Goal: Navigation & Orientation: Find specific page/section

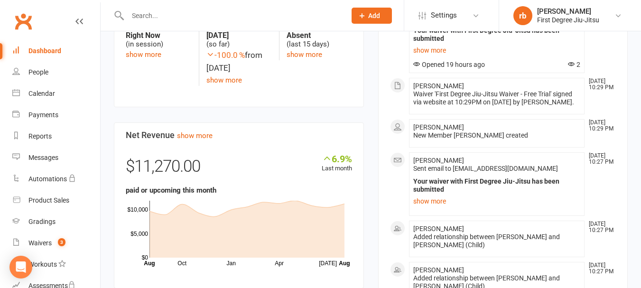
scroll to position [448, 0]
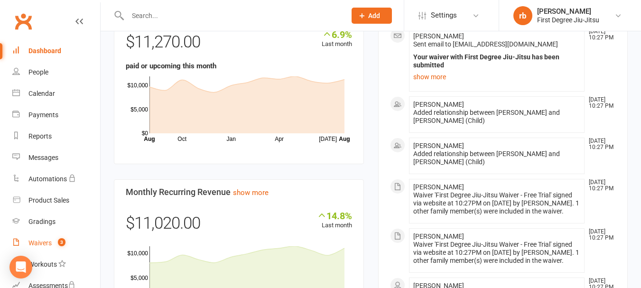
click at [45, 240] on div "Waivers" at bounding box center [39, 243] width 23 height 8
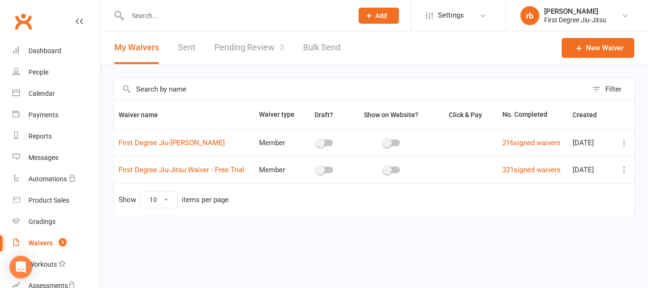
click at [246, 48] on link "Pending Review 3" at bounding box center [250, 47] width 70 height 33
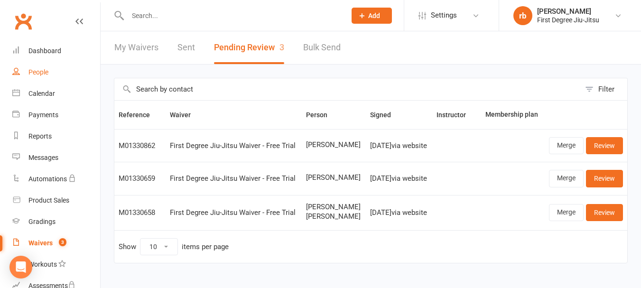
click at [43, 74] on div "People" at bounding box center [38, 72] width 20 height 8
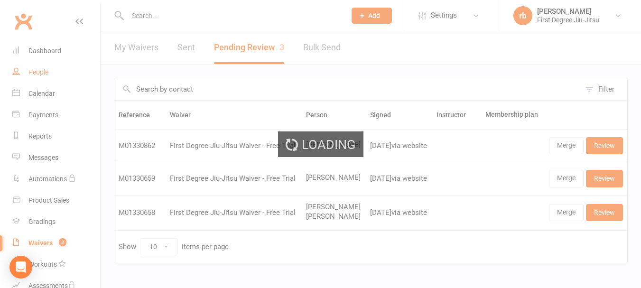
select select "100"
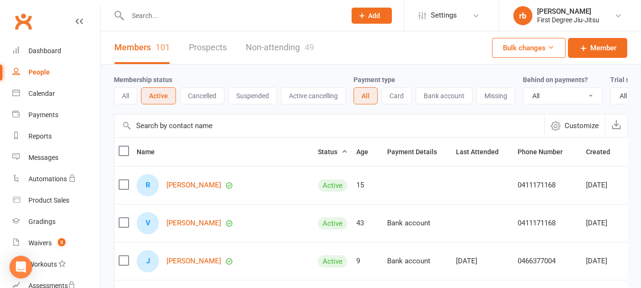
click at [191, 91] on button "Cancelled" at bounding box center [202, 95] width 45 height 17
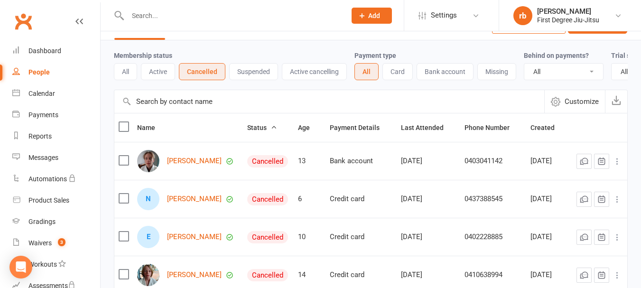
scroll to position [24, 0]
click at [158, 78] on button "Active" at bounding box center [158, 72] width 34 height 17
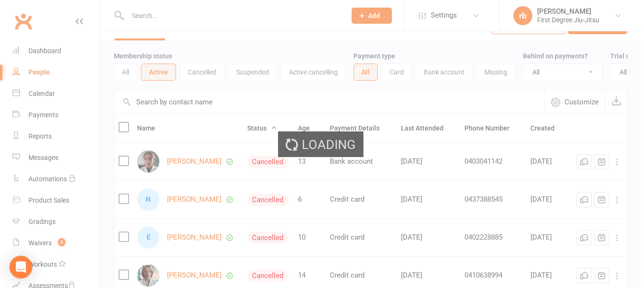
click at [158, 78] on button "Active" at bounding box center [158, 72] width 35 height 17
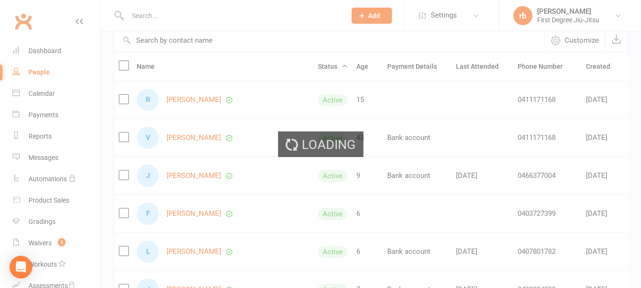
scroll to position [123, 0]
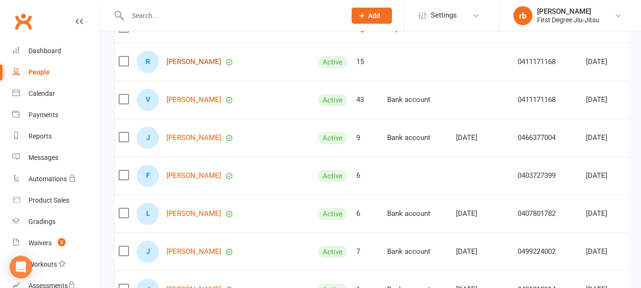
click at [209, 66] on link "[PERSON_NAME]" at bounding box center [194, 62] width 55 height 8
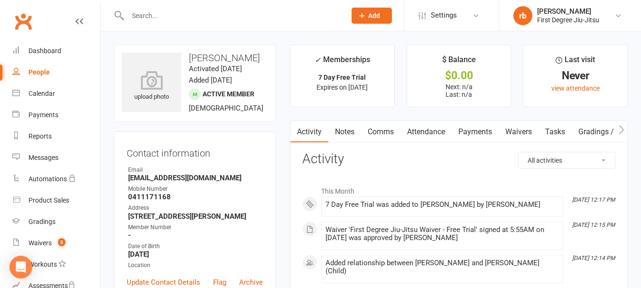
select select "100"
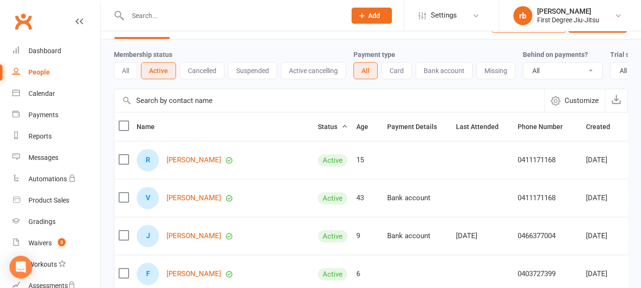
scroll to position [146, 0]
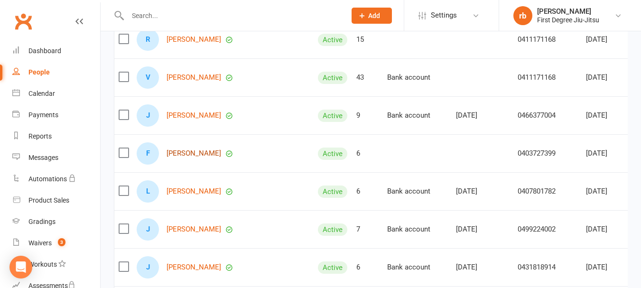
click at [207, 158] on link "[PERSON_NAME]" at bounding box center [194, 154] width 55 height 8
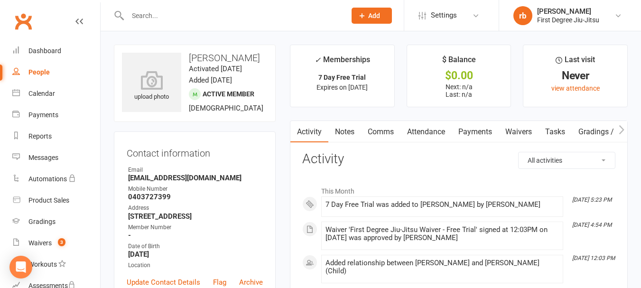
select select "100"
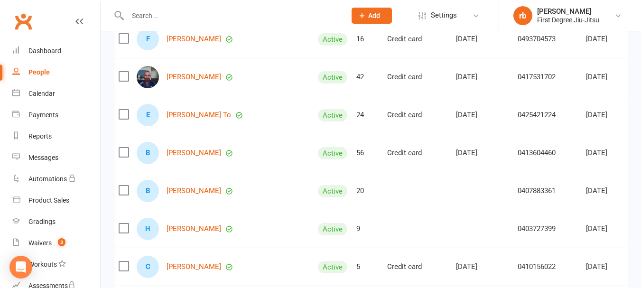
scroll to position [1570, 0]
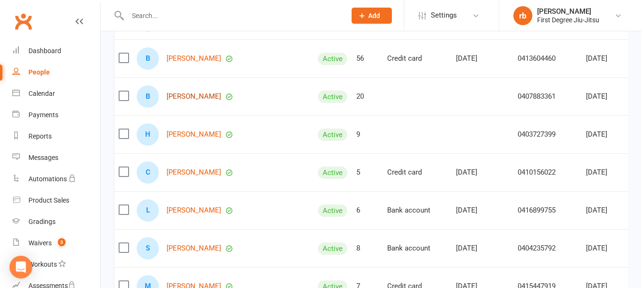
click at [184, 101] on link "[PERSON_NAME]" at bounding box center [194, 97] width 55 height 8
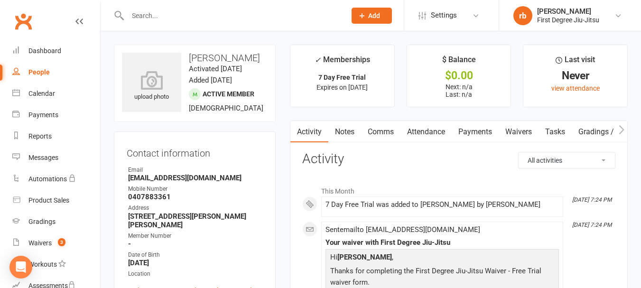
select select "100"
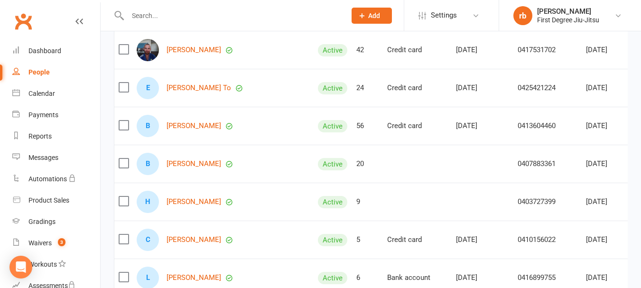
scroll to position [1579, 0]
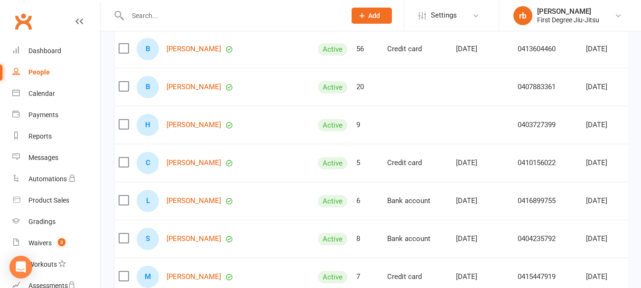
click at [178, 136] on div "H [PERSON_NAME]" at bounding box center [223, 125] width 173 height 22
click at [181, 129] on link "[PERSON_NAME]" at bounding box center [194, 125] width 55 height 8
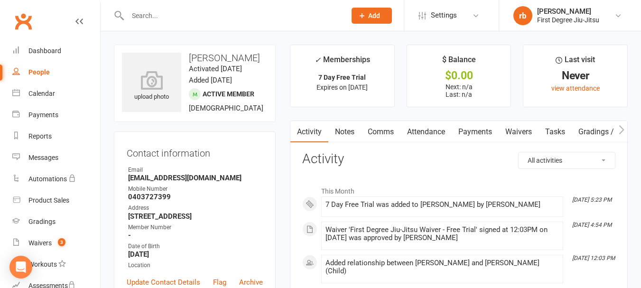
select select "100"
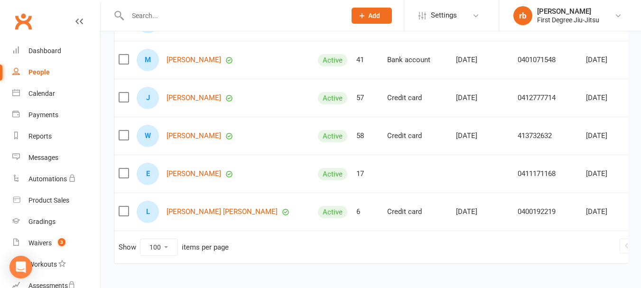
scroll to position [3734, 0]
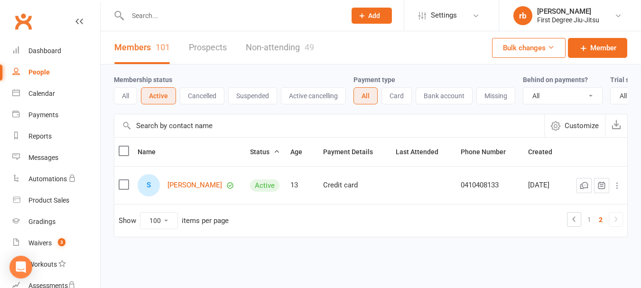
scroll to position [8, 0]
click at [263, 212] on td "Show 10 25 50 100 items per page 1 2" at bounding box center [370, 220] width 513 height 33
click at [44, 48] on div "Dashboard" at bounding box center [44, 51] width 33 height 8
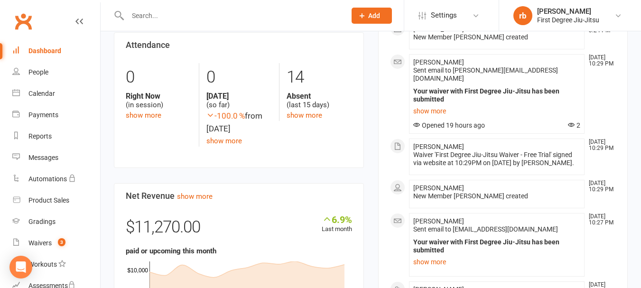
scroll to position [264, 0]
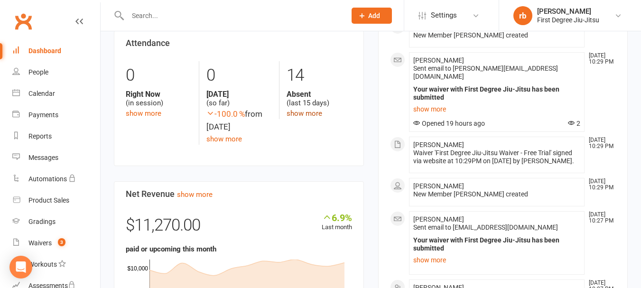
click at [317, 115] on link "show more" at bounding box center [305, 113] width 36 height 9
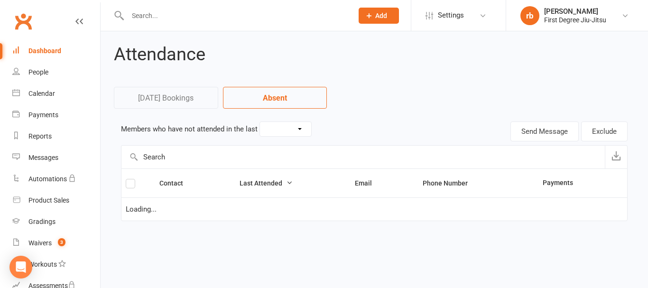
select select "15"
